Goal: Find specific page/section

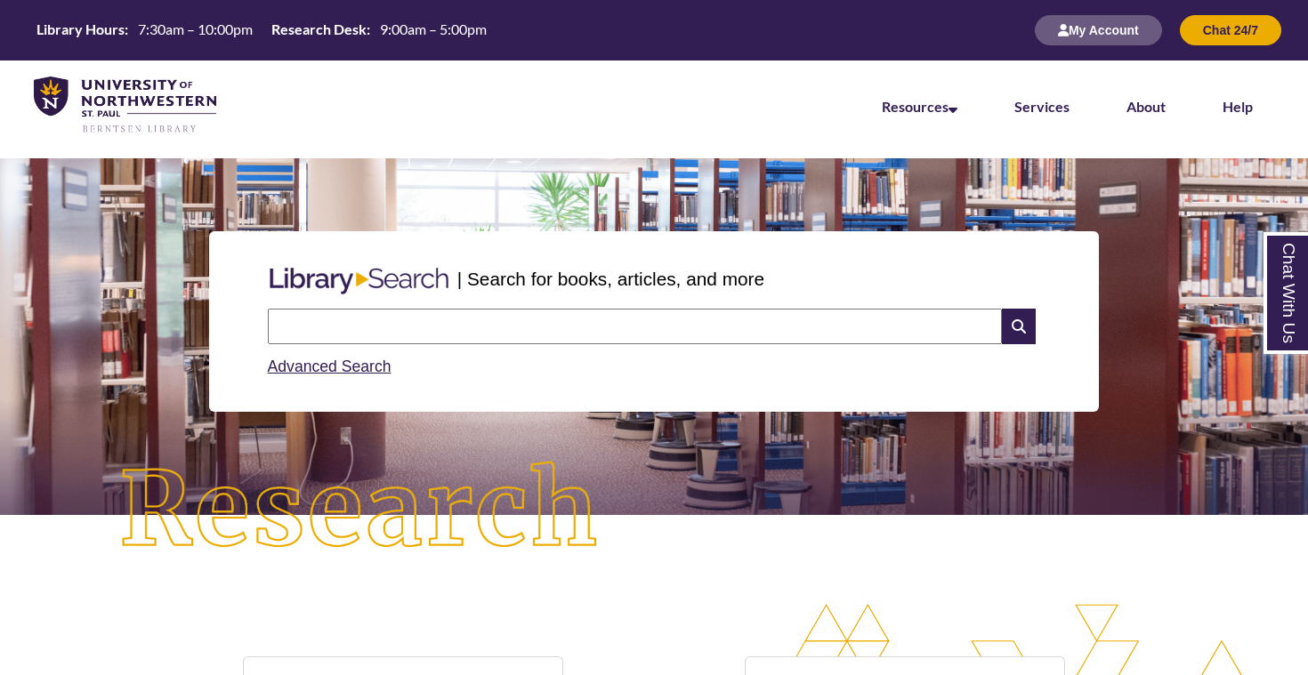
click at [1070, 108] on li "Services" at bounding box center [1042, 105] width 112 height 89
click at [1037, 111] on link "Services" at bounding box center [1041, 108] width 55 height 20
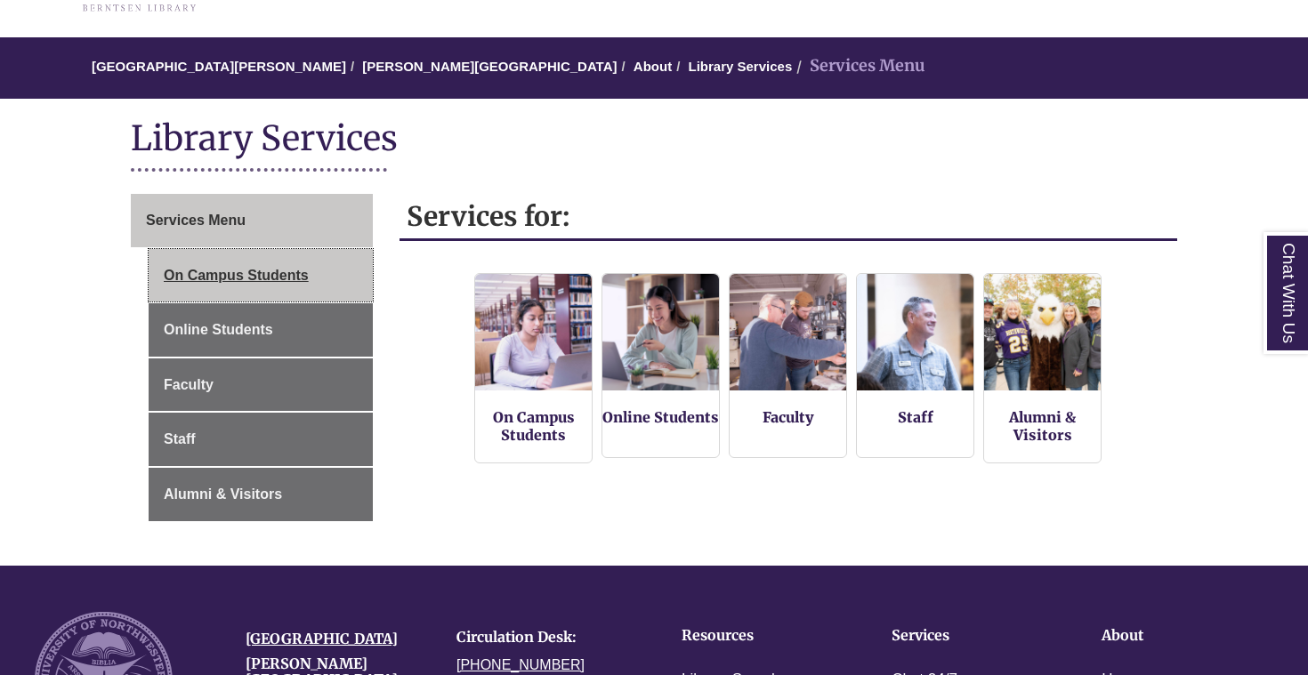
scroll to position [131, 0]
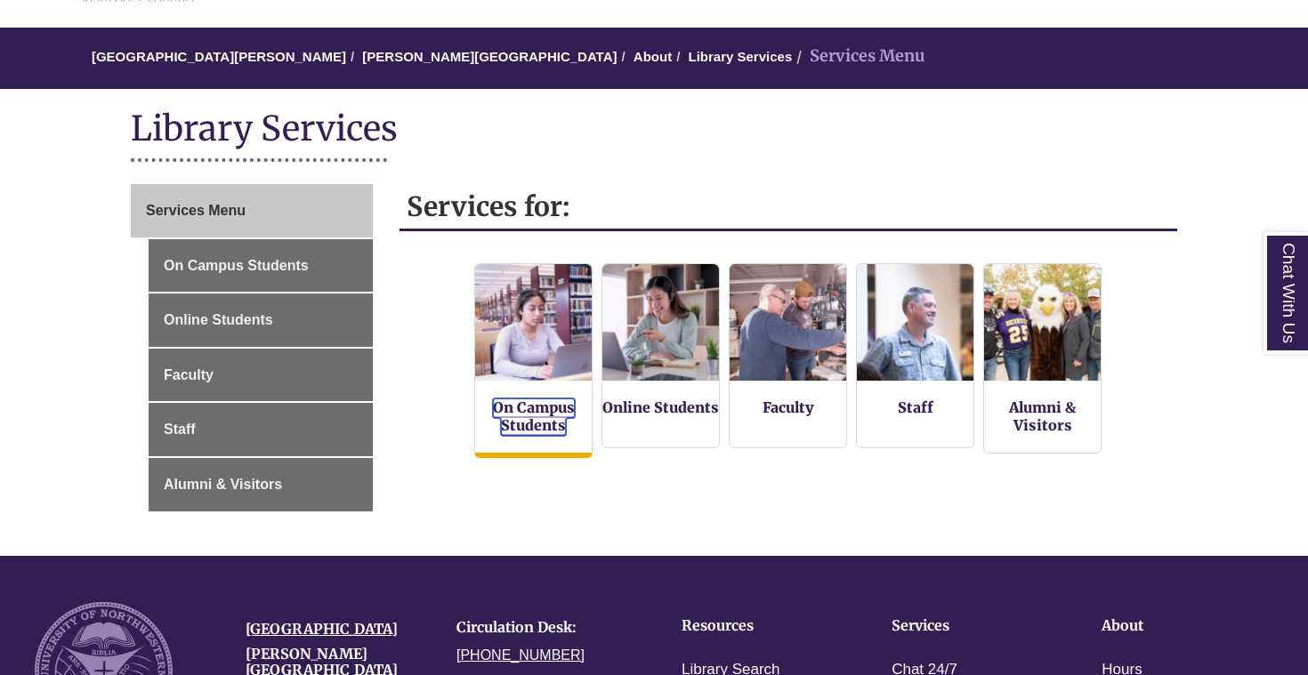
click at [561, 399] on link "On Campus Students" at bounding box center [534, 417] width 82 height 37
